Goal: Task Accomplishment & Management: Manage account settings

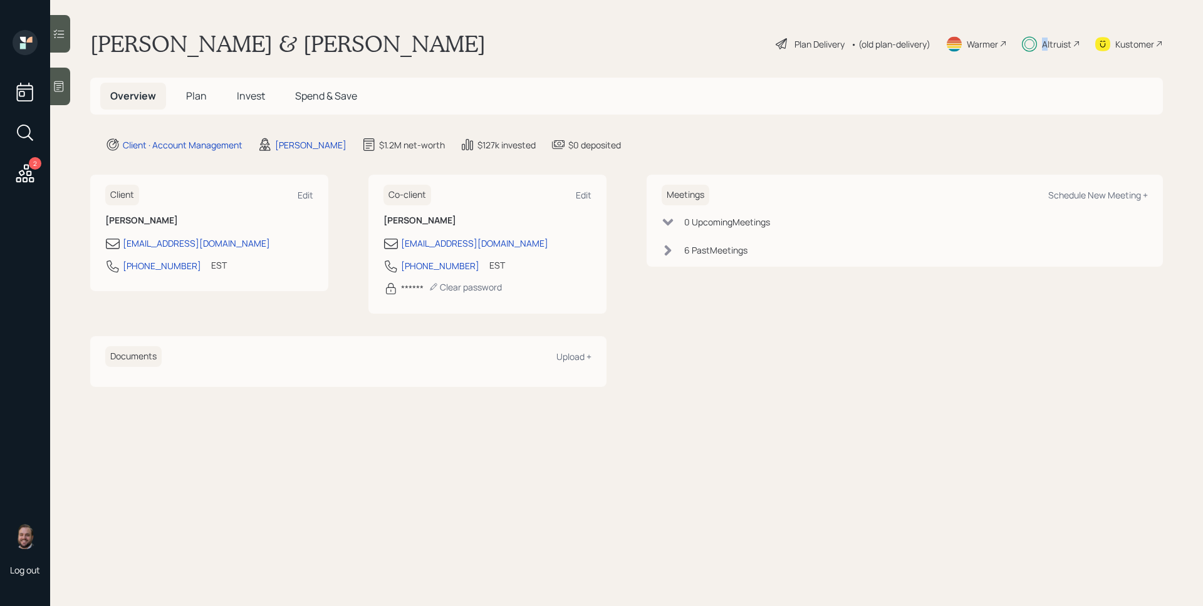
click at [1044, 46] on div "Altruist" at bounding box center [1056, 44] width 29 height 13
click at [196, 91] on span "Plan" at bounding box center [196, 96] width 21 height 14
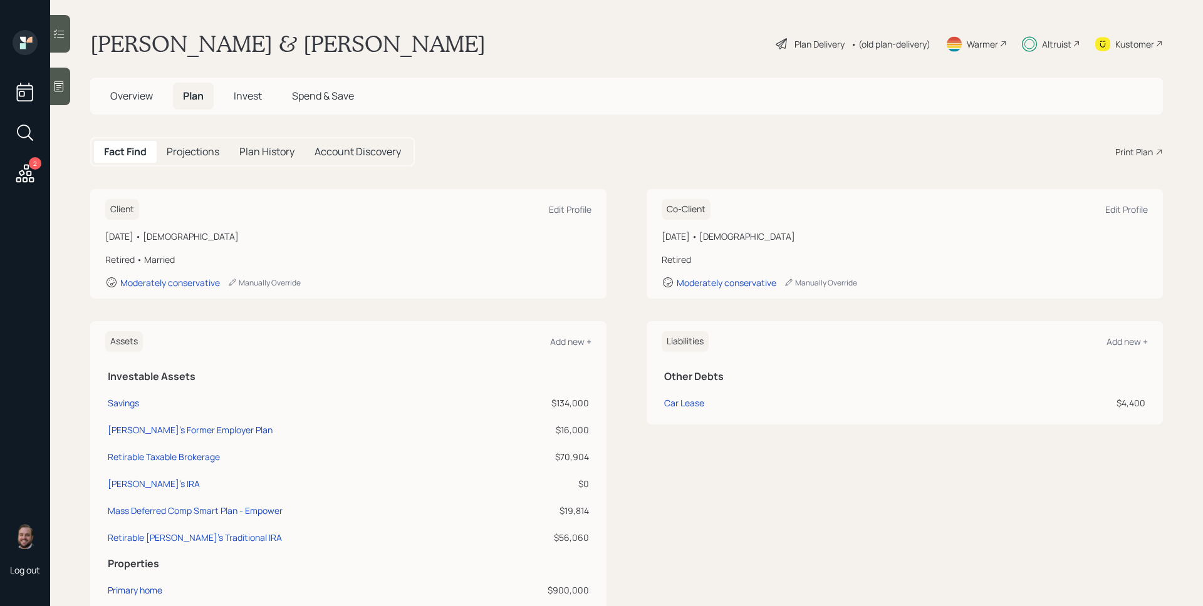
click at [794, 44] on div "Plan Delivery" at bounding box center [819, 44] width 50 height 13
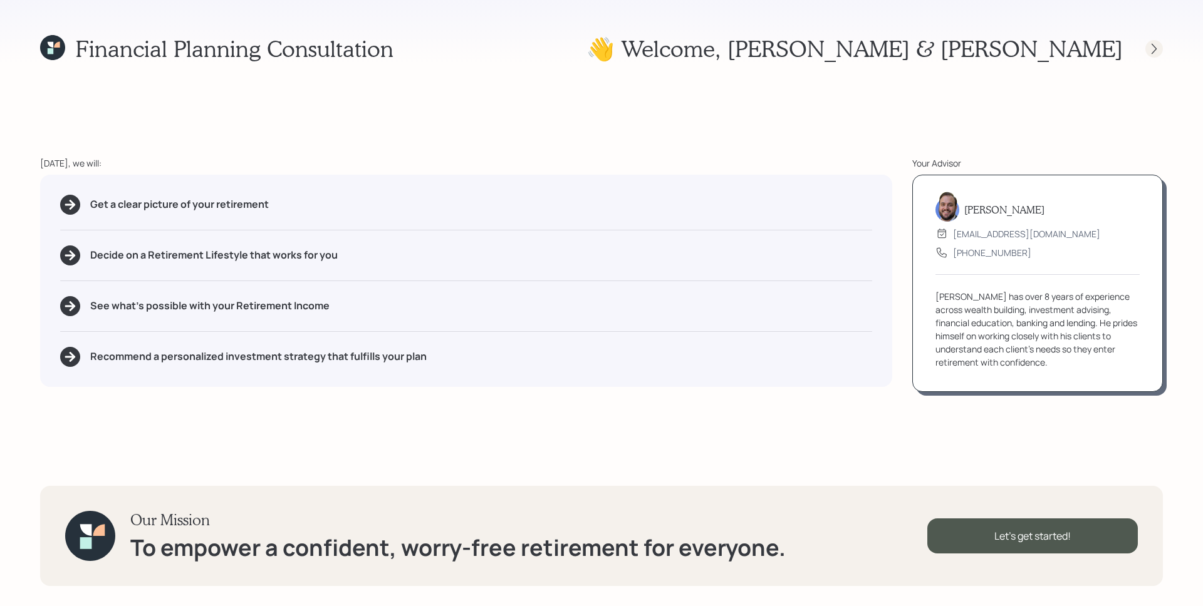
click at [1154, 48] on icon at bounding box center [1153, 49] width 13 height 13
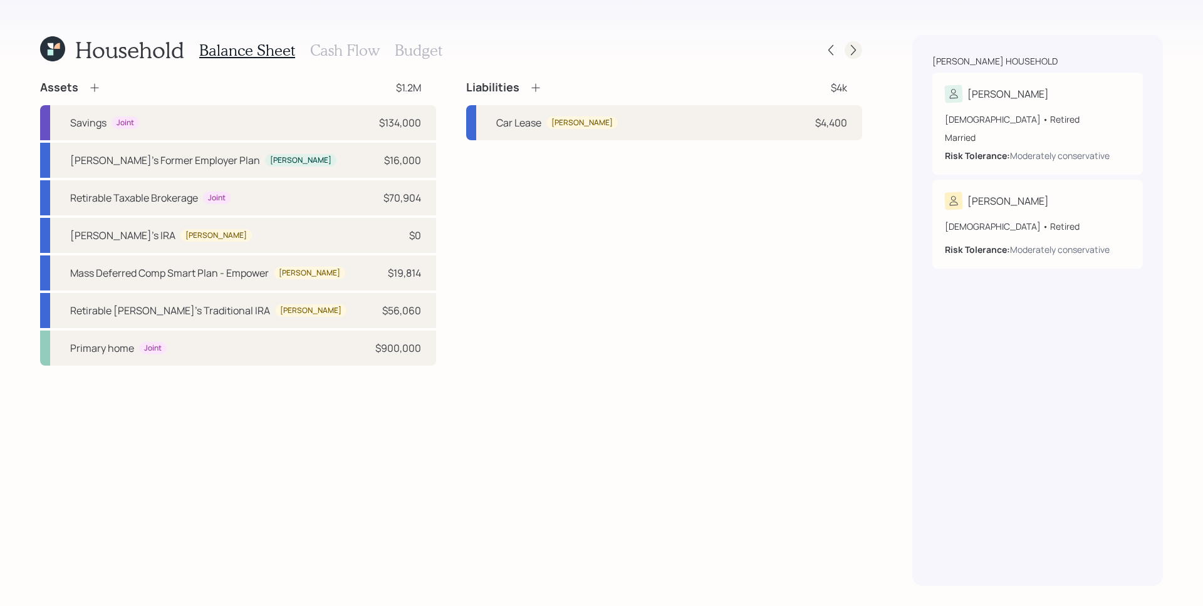
click at [860, 51] on div at bounding box center [853, 50] width 18 height 18
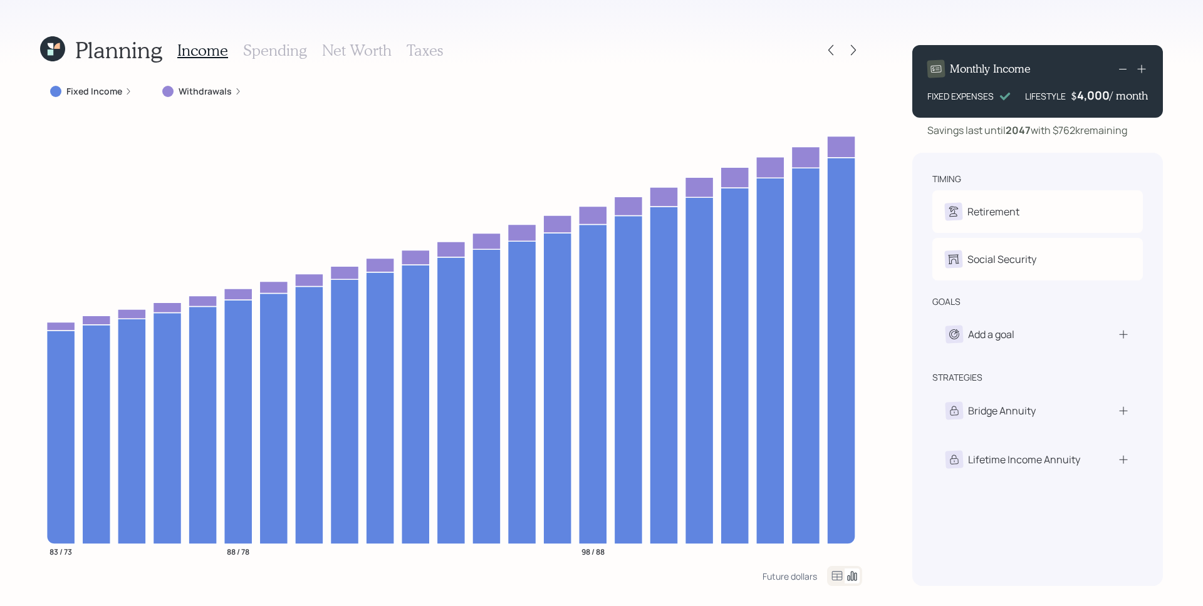
click at [120, 89] on label "Fixed Income" at bounding box center [94, 91] width 56 height 13
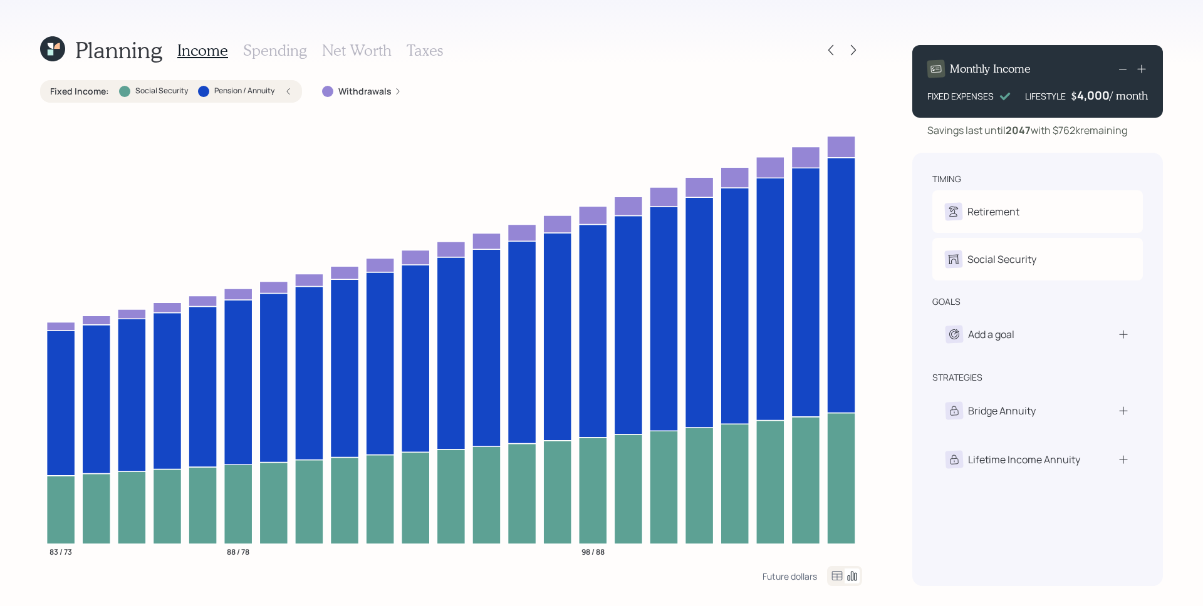
click at [283, 88] on div "Fixed Income : Social Security Pension / Annuity" at bounding box center [171, 91] width 242 height 13
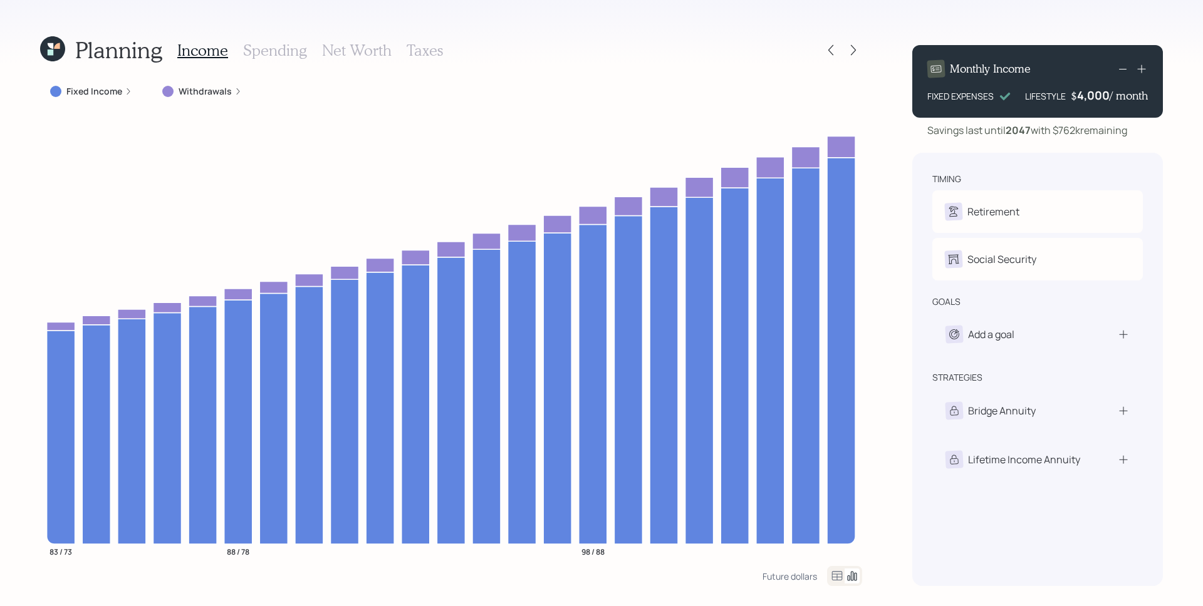
click at [595, 31] on div "Planning Income Spending Net Worth Taxes Fixed Income Withdrawals 83 / 73 88 / …" at bounding box center [601, 303] width 1203 height 606
click at [61, 50] on icon at bounding box center [52, 48] width 25 height 25
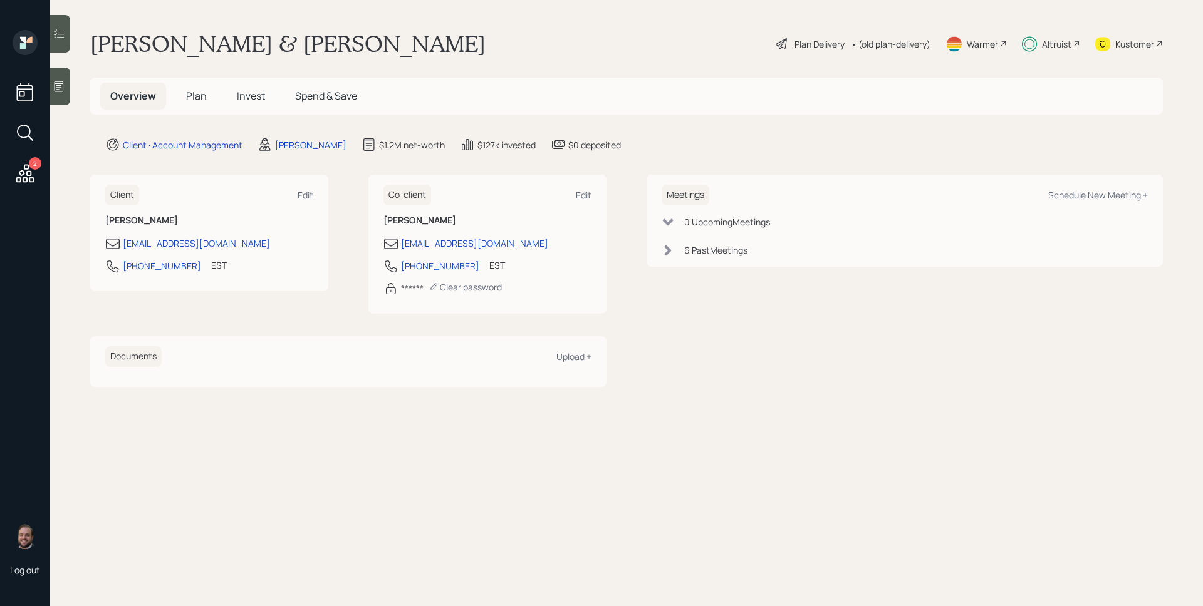
click at [204, 97] on span "Plan" at bounding box center [196, 96] width 21 height 14
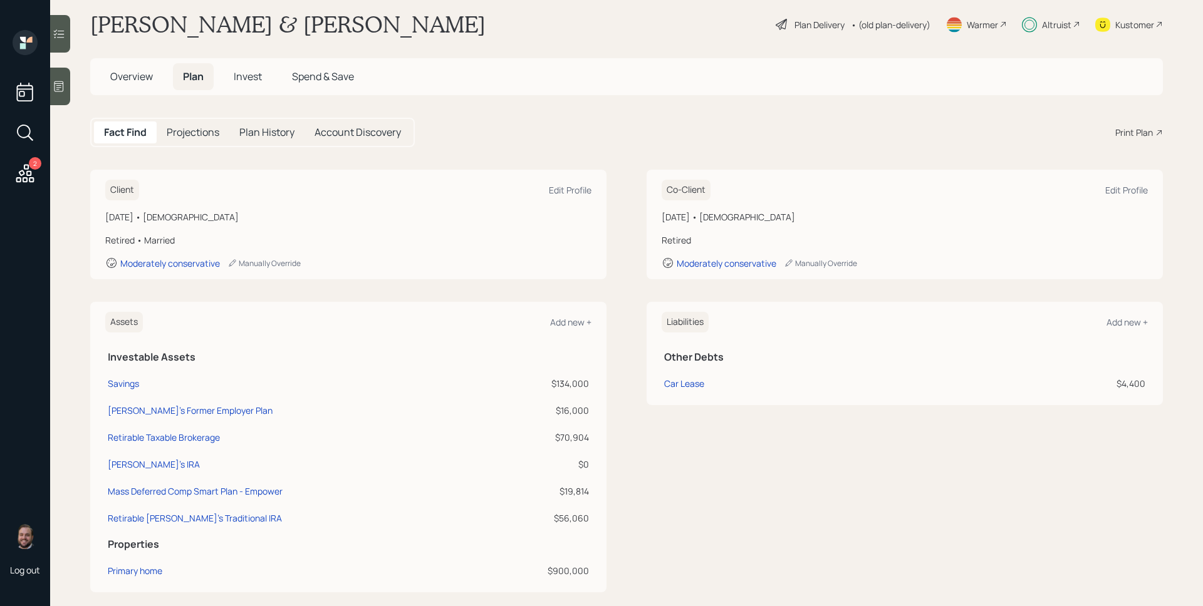
scroll to position [23, 0]
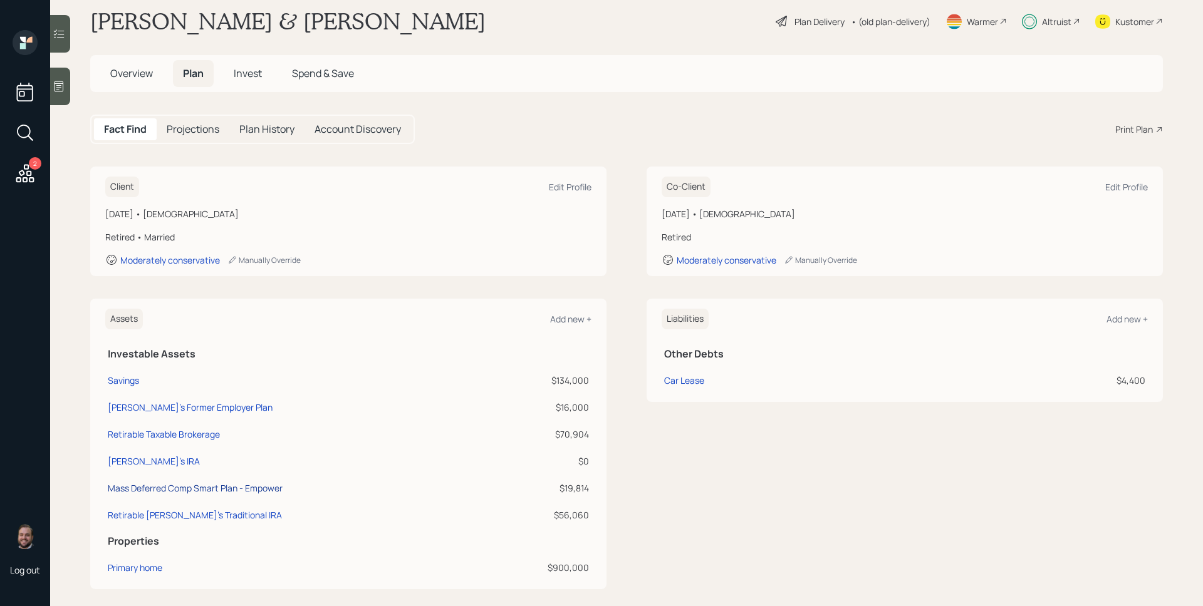
click at [227, 488] on div "Mass Deferred Comp Smart Plan - Empower" at bounding box center [195, 488] width 175 height 13
select select "public_school_sponsored"
select select "balanced"
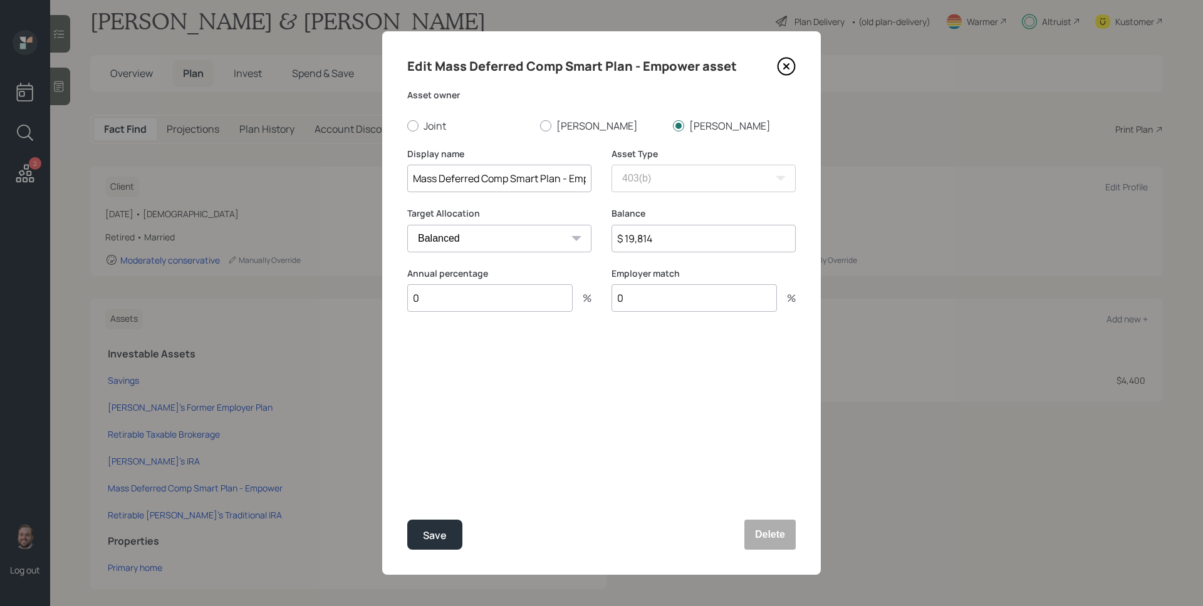
click at [751, 405] on div "Edit Mass Deferred Comp Smart Plan - Empower asset Asset owner Joint [PERSON_NA…" at bounding box center [601, 303] width 438 height 544
click at [751, 408] on div "Edit Mass Deferred Comp Smart Plan - Empower asset Asset owner Joint [PERSON_NA…" at bounding box center [601, 303] width 438 height 544
click at [785, 63] on icon at bounding box center [786, 66] width 19 height 19
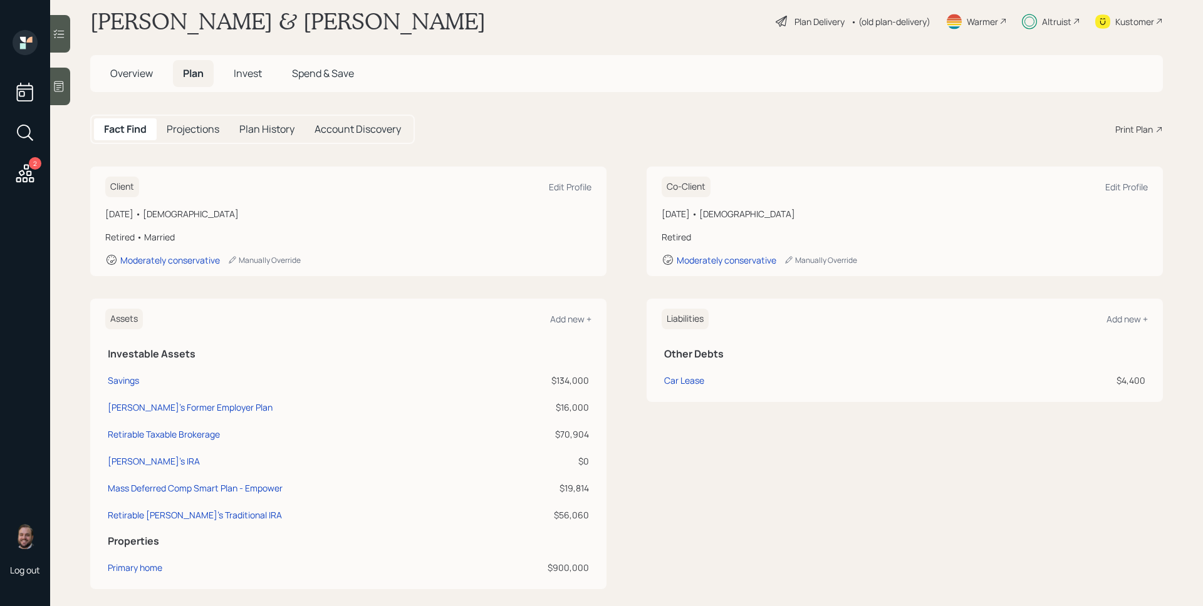
click at [119, 70] on span "Overview" at bounding box center [131, 73] width 43 height 14
